Goal: Information Seeking & Learning: Learn about a topic

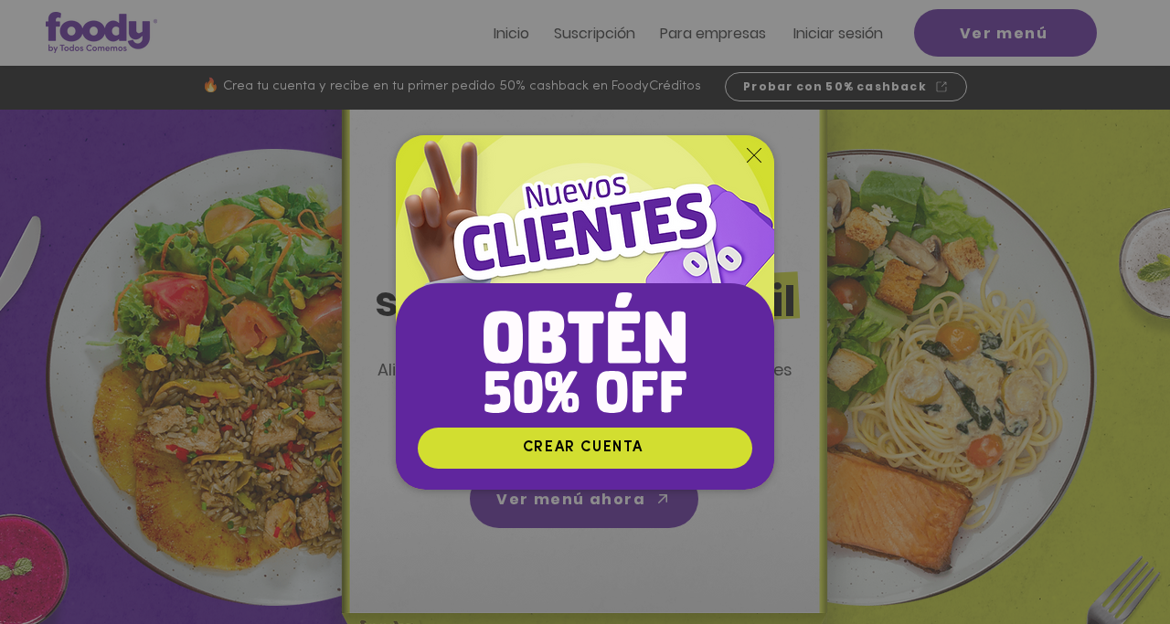
click at [761, 158] on img "Nuevos suscriptores 50% off" at bounding box center [585, 281] width 378 height 292
click at [755, 154] on icon "Volver al sitio" at bounding box center [754, 155] width 15 height 15
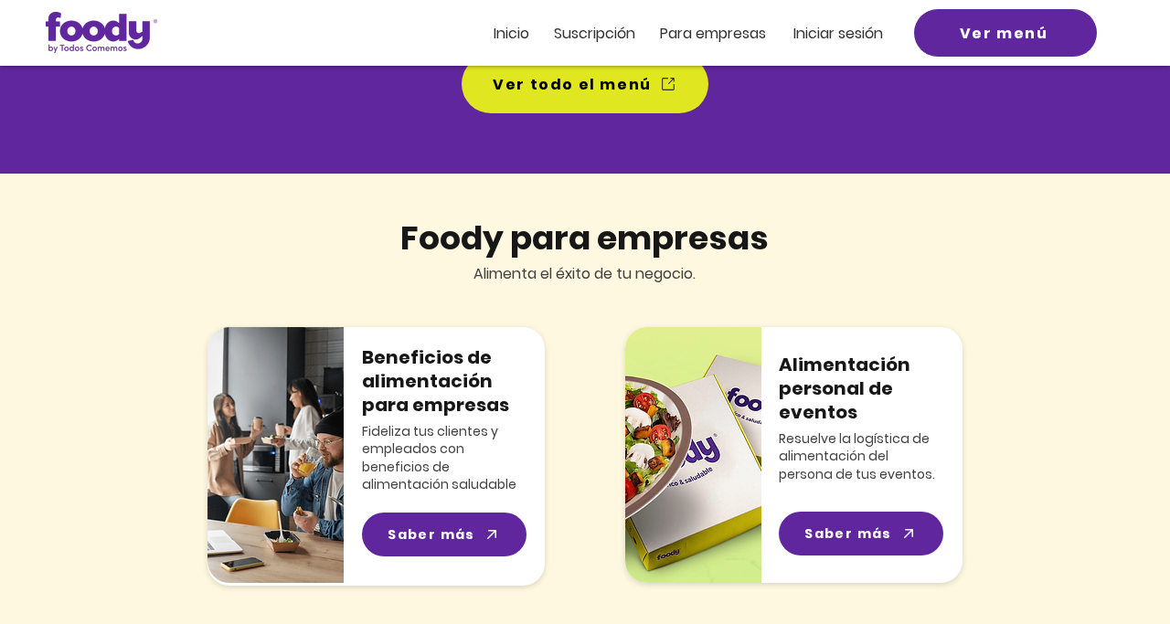
scroll to position [1777, 0]
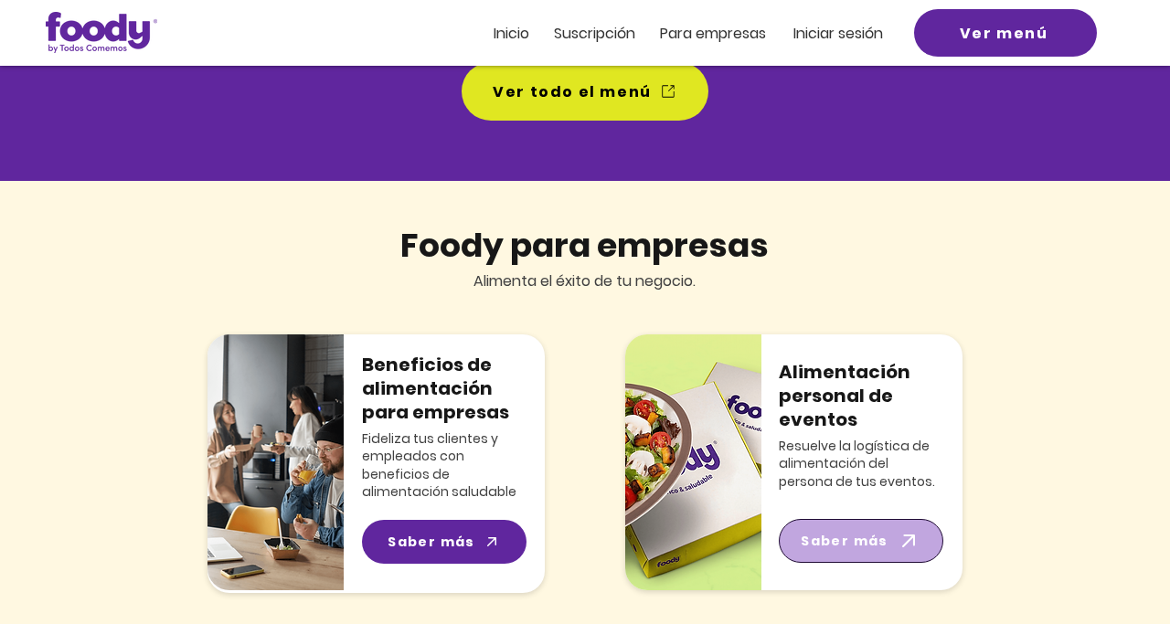
click at [885, 535] on span "Saber más" at bounding box center [845, 541] width 88 height 19
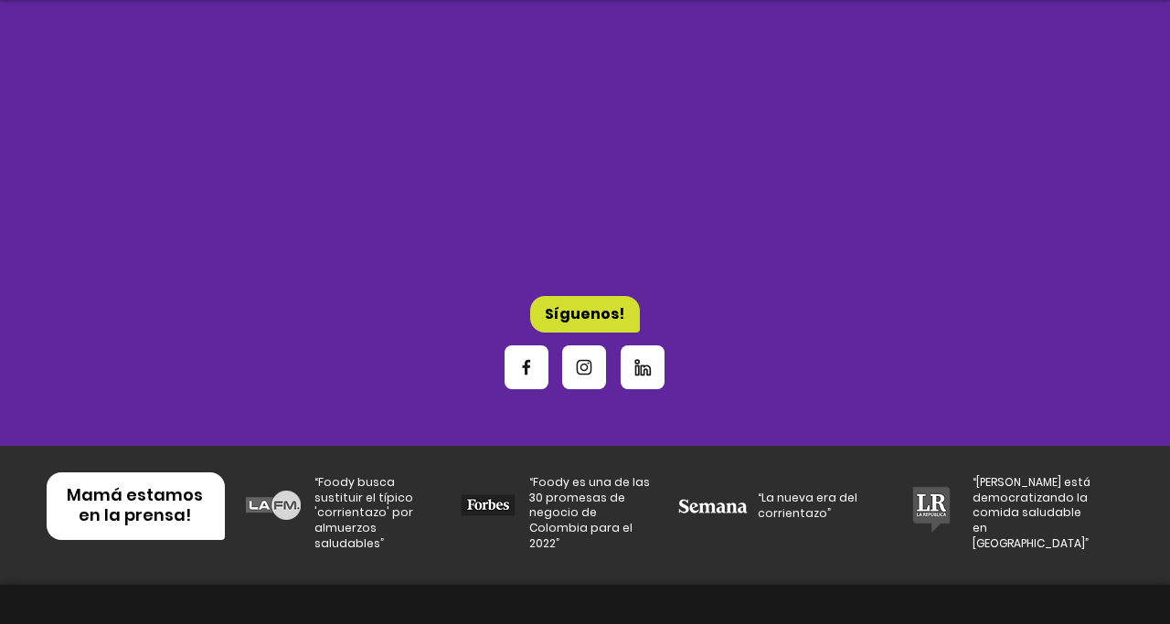
scroll to position [6215, 0]
